Goal: Navigation & Orientation: Find specific page/section

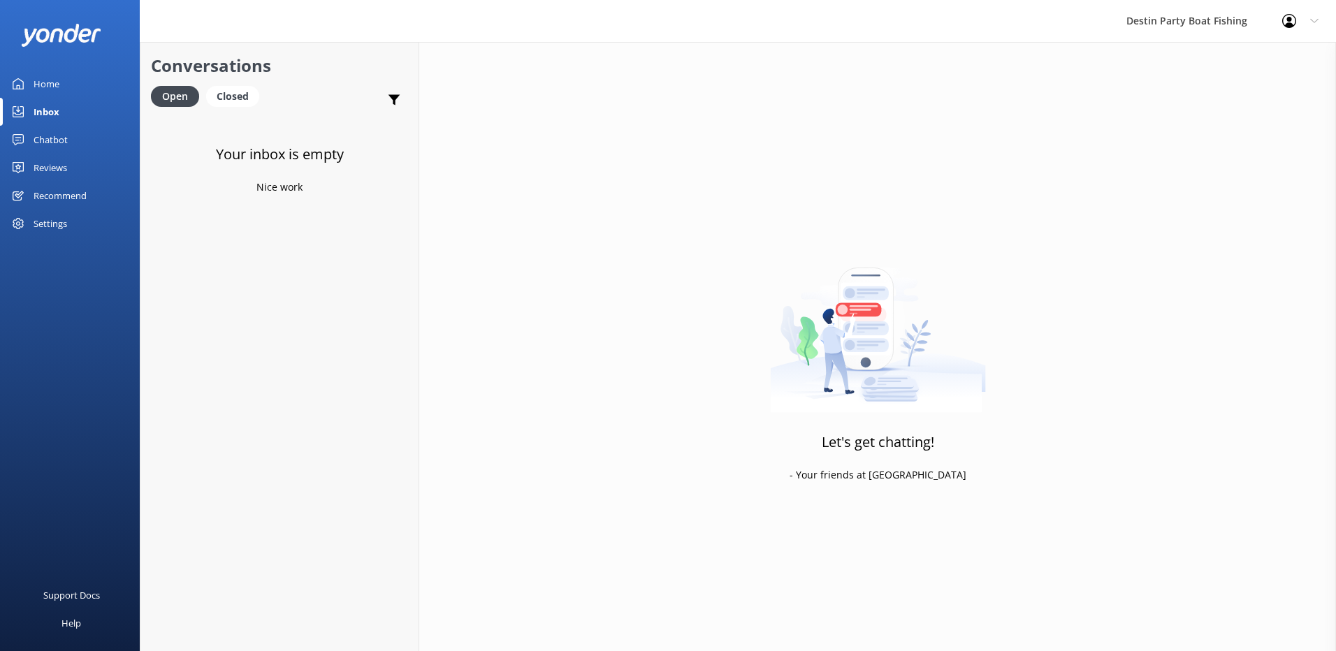
click at [45, 108] on div "Inbox" at bounding box center [47, 112] width 26 height 28
click at [44, 161] on div "Reviews" at bounding box center [51, 168] width 34 height 28
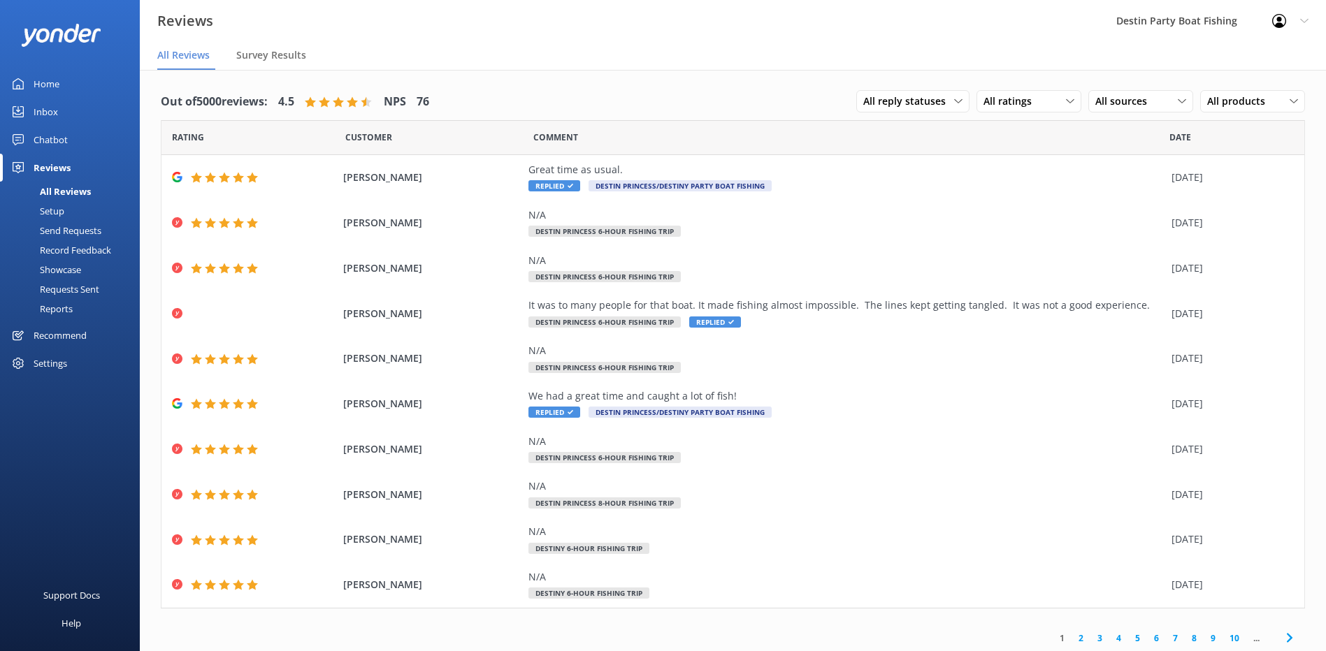
click at [42, 106] on div "Inbox" at bounding box center [46, 112] width 24 height 28
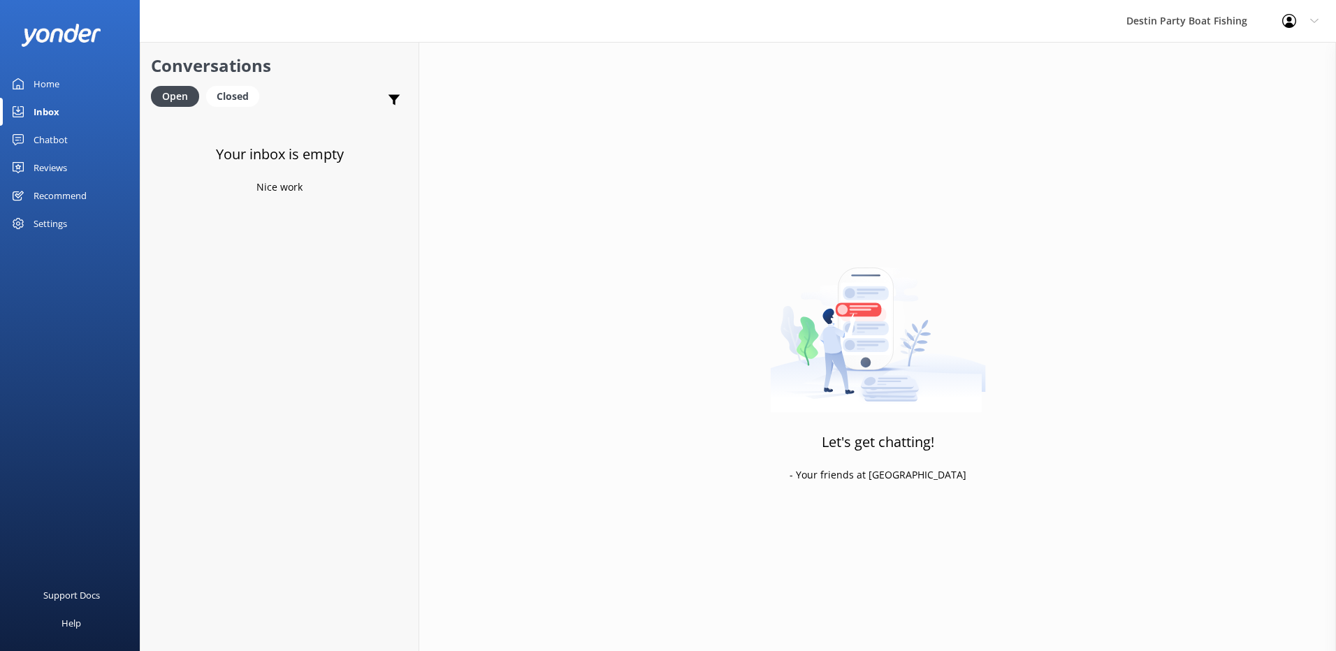
click at [69, 167] on link "Reviews" at bounding box center [70, 168] width 140 height 28
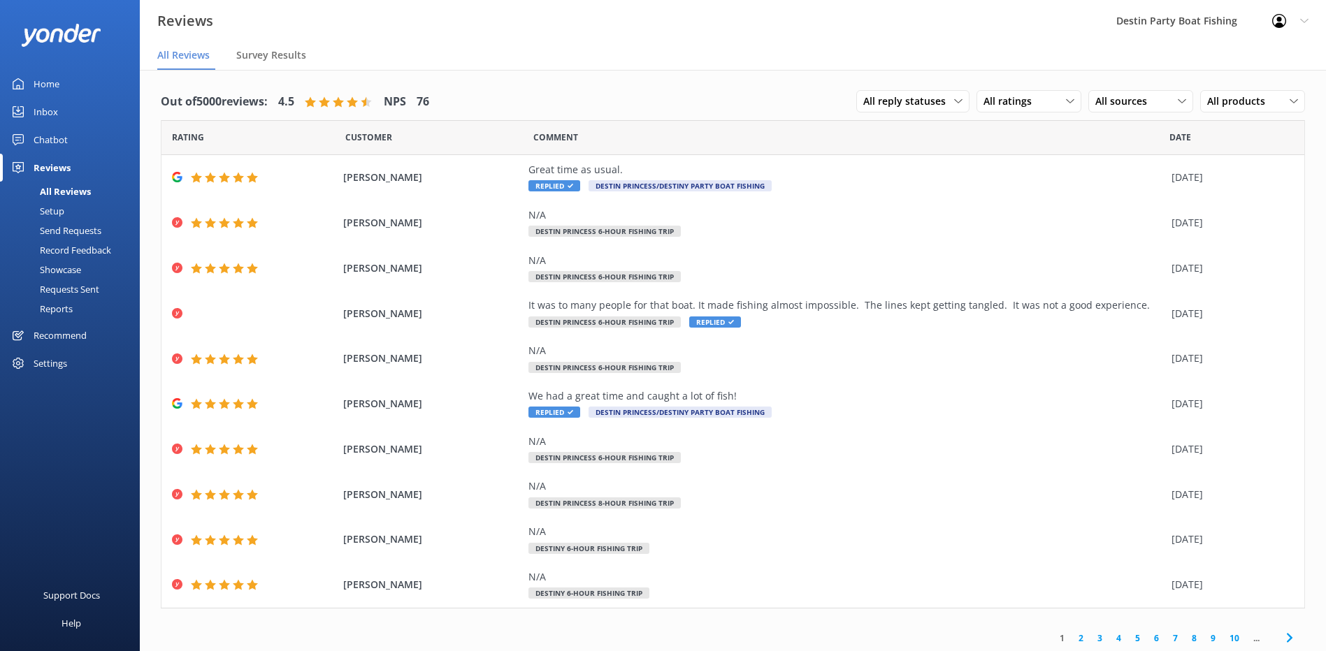
click at [22, 79] on icon at bounding box center [18, 83] width 11 height 11
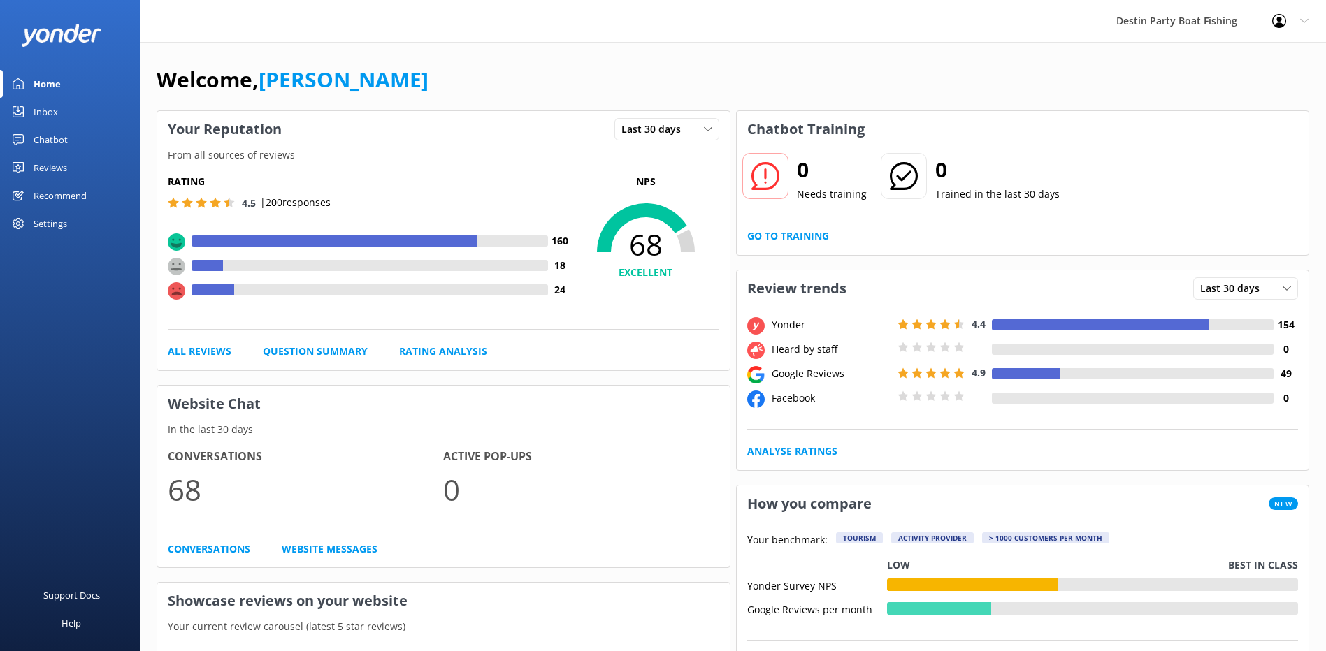
click at [54, 110] on div "Inbox" at bounding box center [46, 112] width 24 height 28
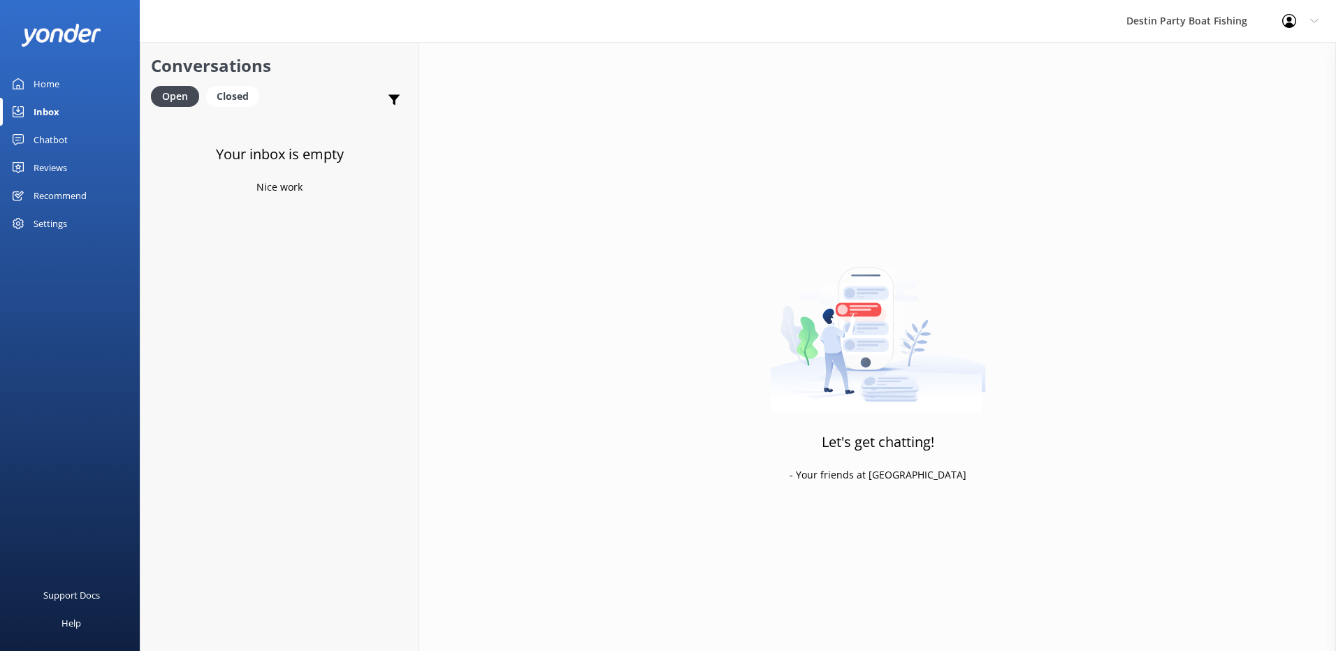
click at [67, 164] on div "Reviews" at bounding box center [51, 168] width 34 height 28
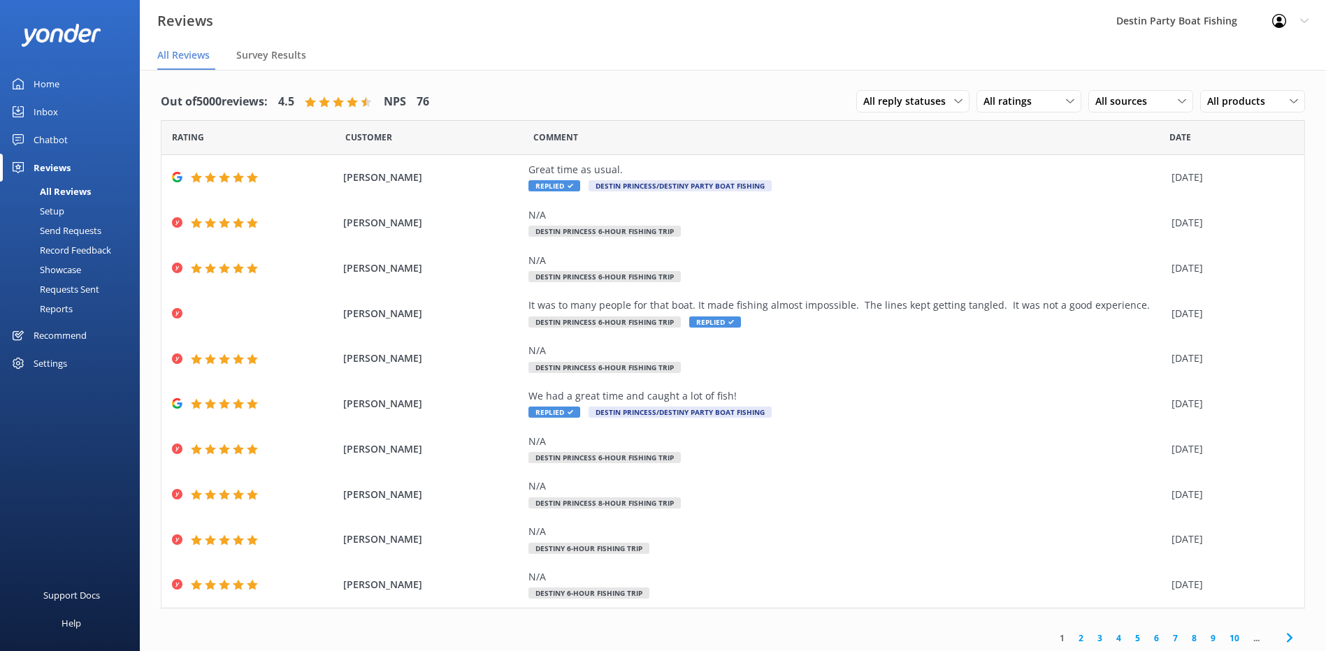
click at [35, 108] on div "Inbox" at bounding box center [46, 112] width 24 height 28
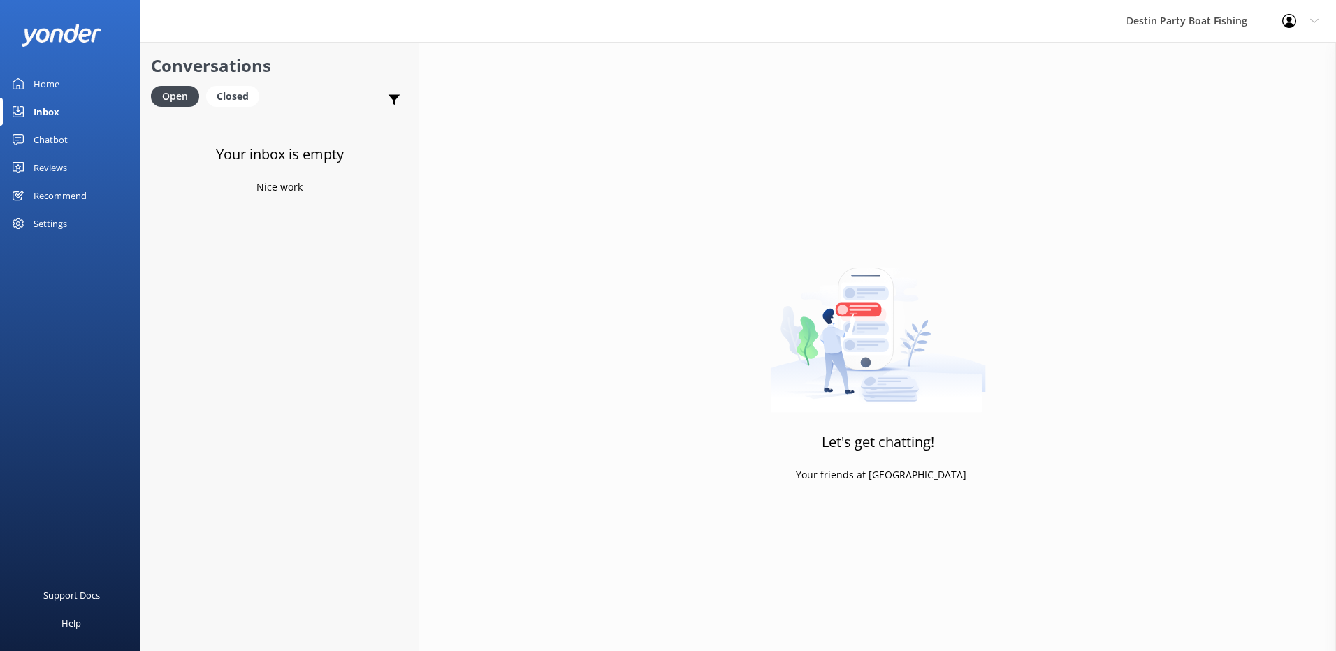
click at [54, 162] on div "Reviews" at bounding box center [51, 168] width 34 height 28
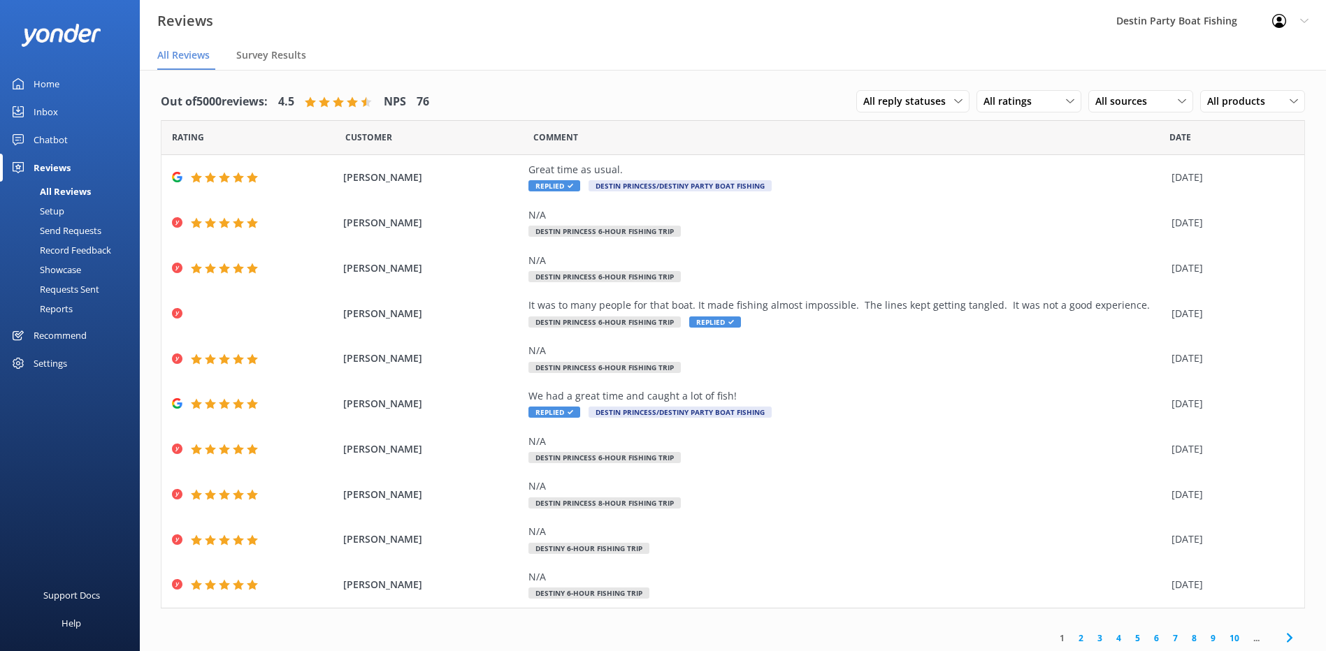
click at [43, 118] on div "Inbox" at bounding box center [46, 112] width 24 height 28
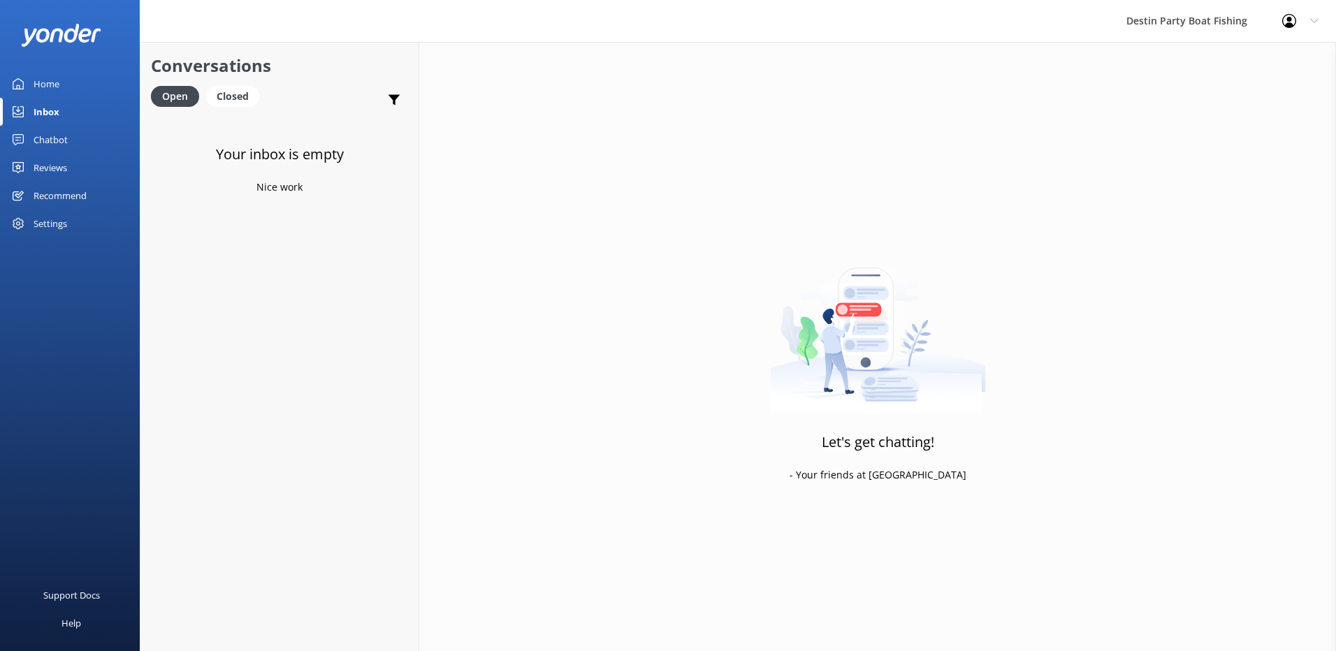
click at [66, 176] on div "Reviews" at bounding box center [51, 168] width 34 height 28
